Goal: Transaction & Acquisition: Obtain resource

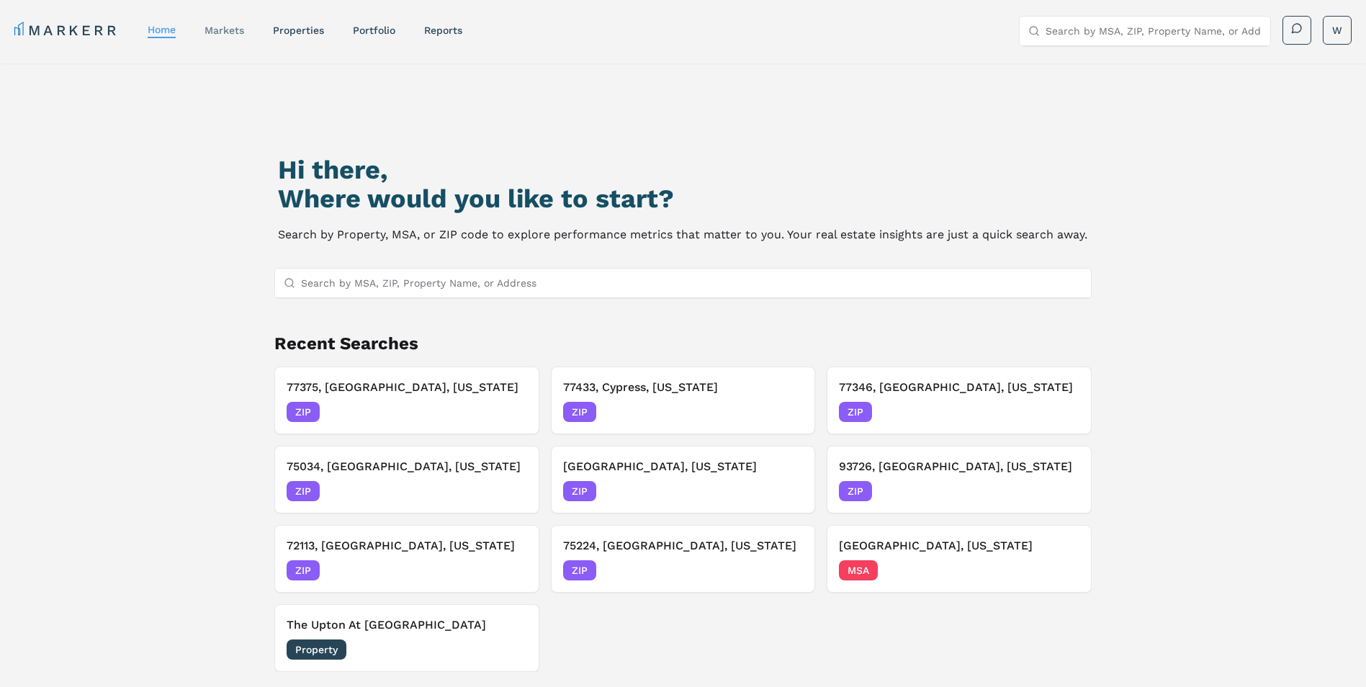
click at [237, 29] on link "markets" at bounding box center [225, 30] width 40 height 12
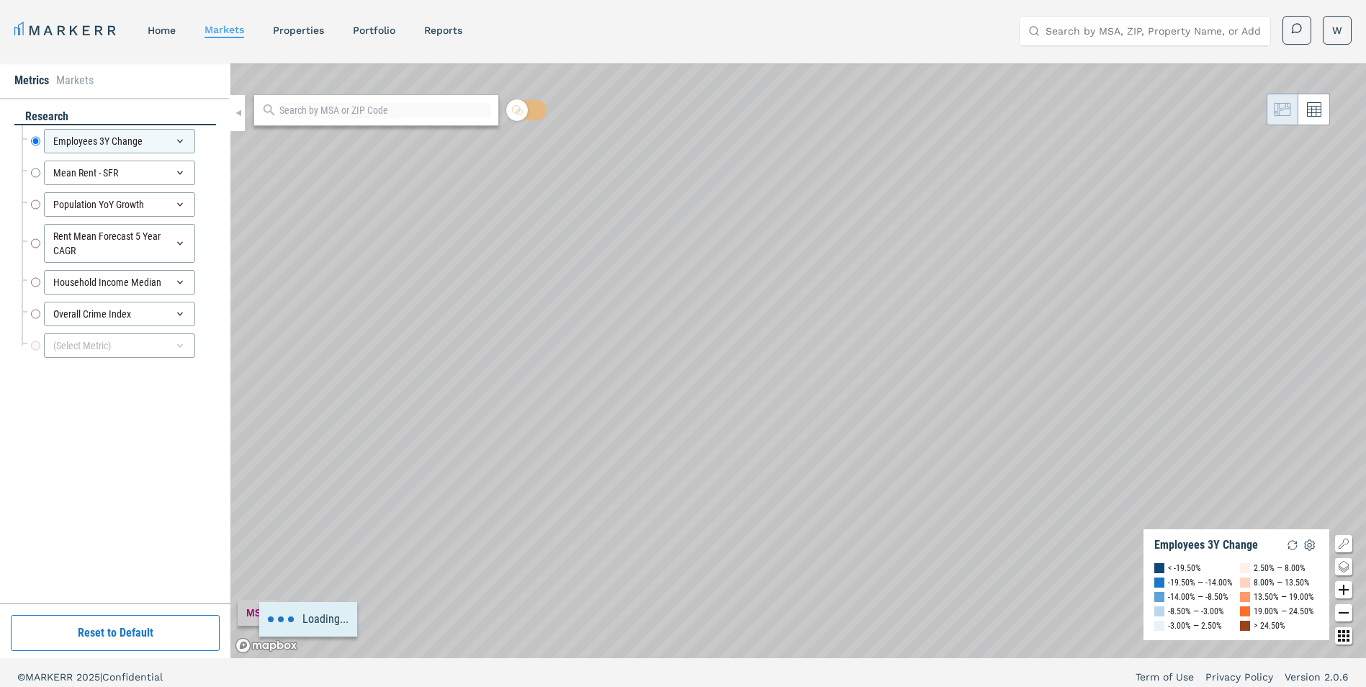
click at [508, 401] on div "Loading..." at bounding box center [798, 360] width 1136 height 595
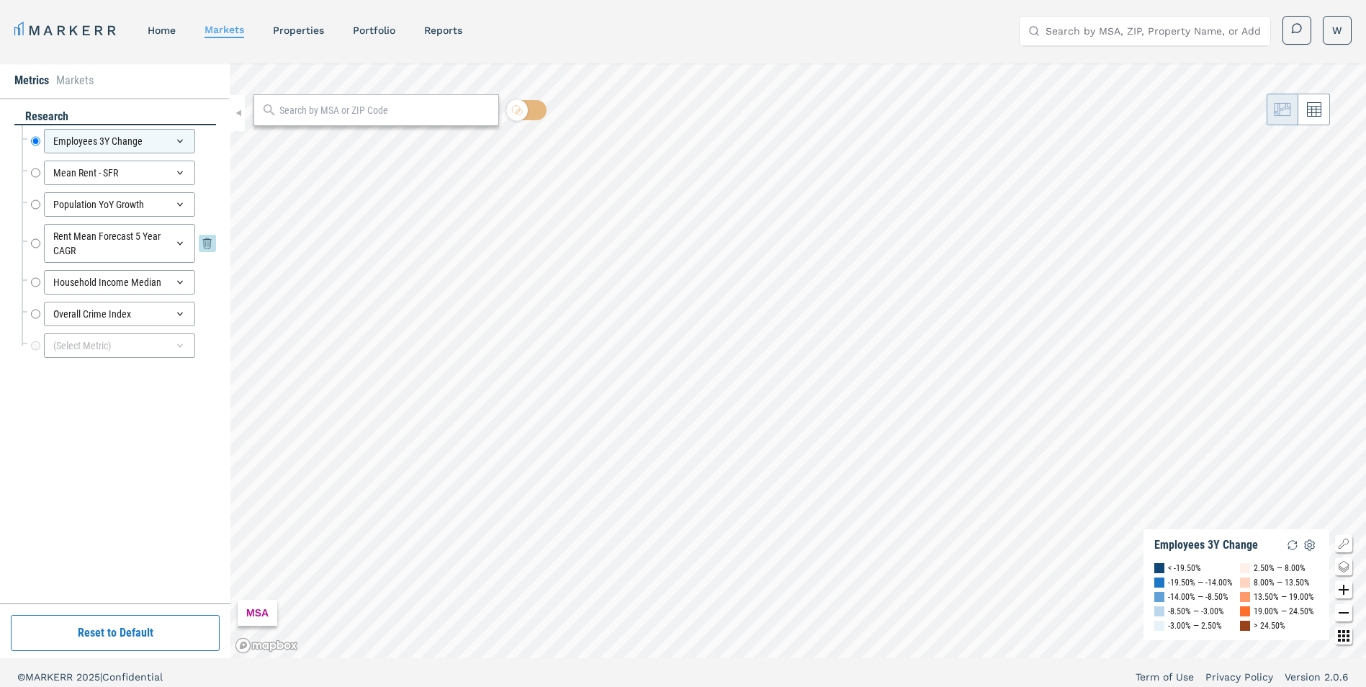
click at [36, 248] on input "Rent Mean Forecast 5 Year CAGR" at bounding box center [35, 243] width 9 height 39
radio input "false"
radio input "true"
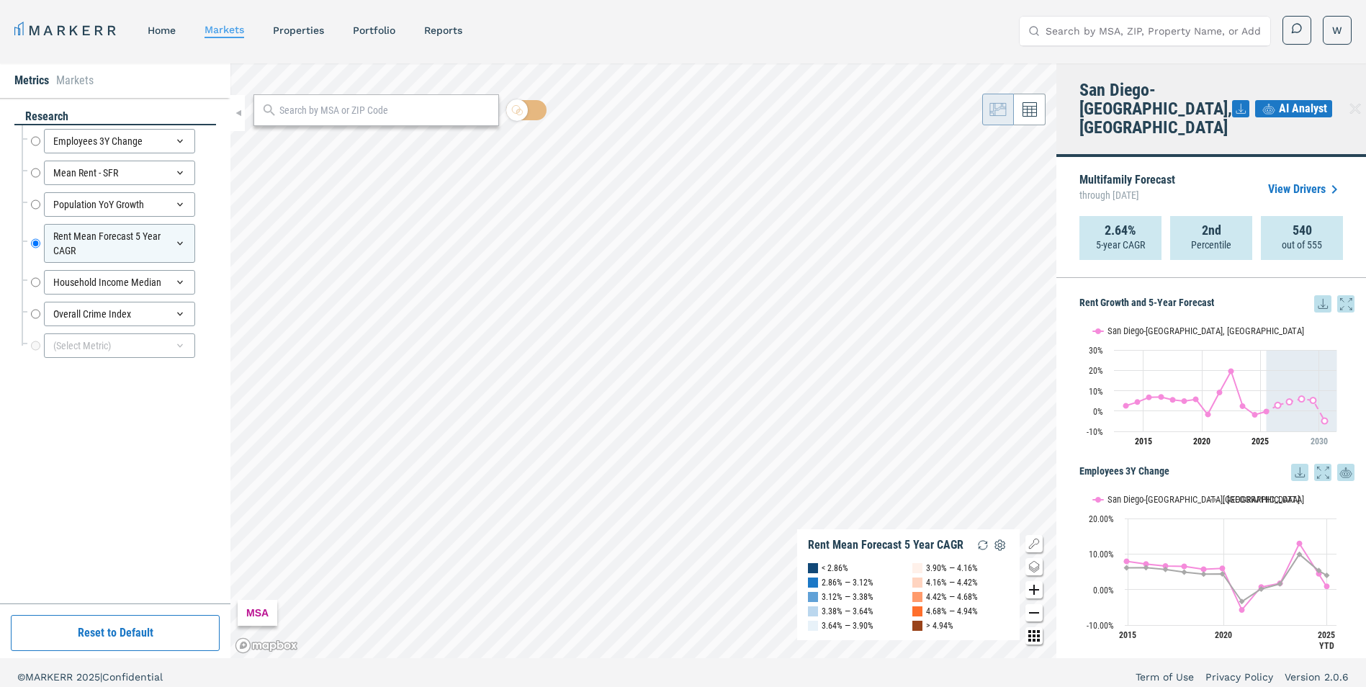
click at [1316, 295] on icon at bounding box center [1322, 303] width 17 height 17
click at [1275, 382] on div "Download as XLS" at bounding box center [1259, 377] width 83 height 14
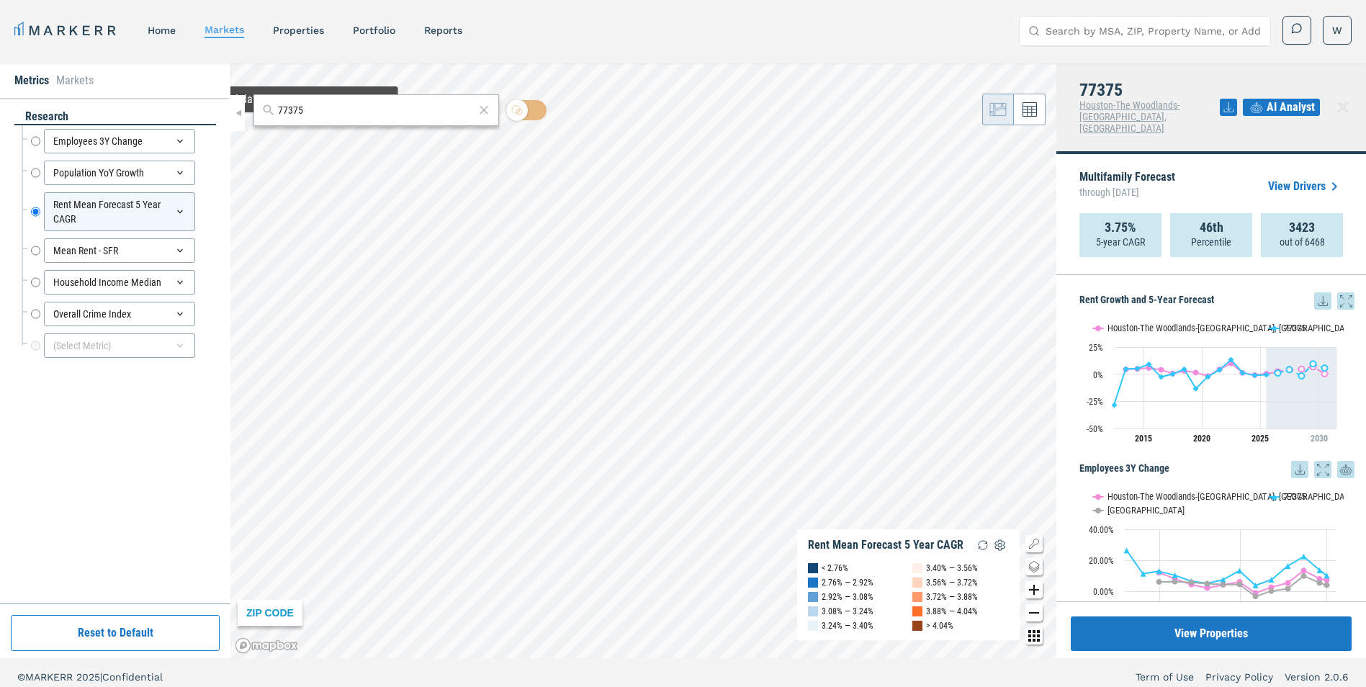
click at [323, 111] on input "77375" at bounding box center [376, 110] width 197 height 15
type input "77494"
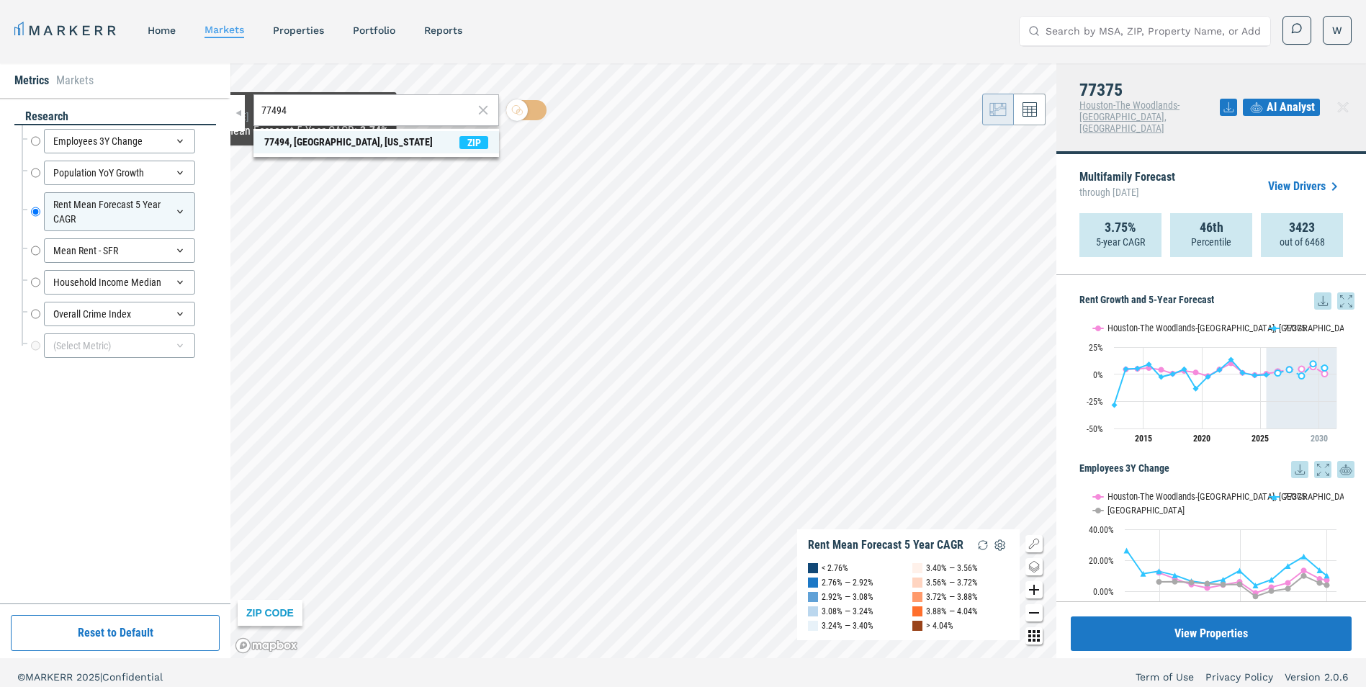
click at [360, 136] on span "77494, [GEOGRAPHIC_DATA], [US_STATE] ZIP" at bounding box center [376, 142] width 246 height 22
